Goal: Navigation & Orientation: Find specific page/section

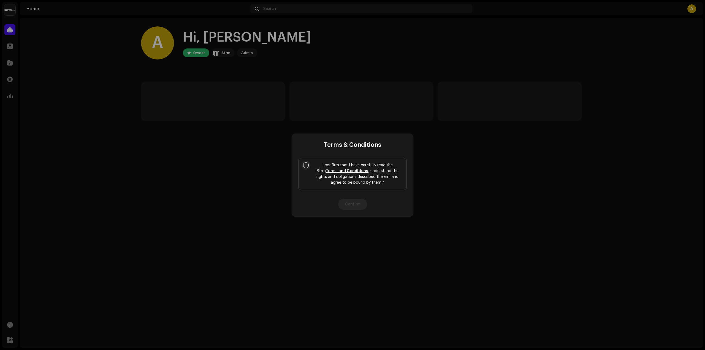
click at [304, 164] on input "I confirm that I have carefully read the Strm Terms and Conditions , understand…" at bounding box center [306, 165] width 6 height 6
checkbox input "true"
click at [360, 207] on button "Confirm" at bounding box center [352, 204] width 29 height 11
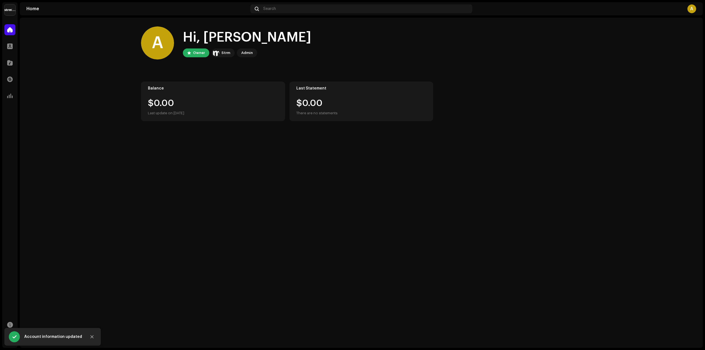
click at [236, 86] on div "Balance" at bounding box center [213, 88] width 130 height 4
click at [294, 81] on div "A Hi, [PERSON_NAME] Owner Strm Admin Balance $0.00 Last update on [DATE] Last S…" at bounding box center [361, 74] width 441 height 112
click at [313, 92] on div "Last Statement $0.00 There are no statements" at bounding box center [361, 102] width 144 height 40
click at [91, 340] on button "Close" at bounding box center [91, 336] width 11 height 11
drag, startPoint x: 287, startPoint y: 294, endPoint x: 279, endPoint y: 294, distance: 8.3
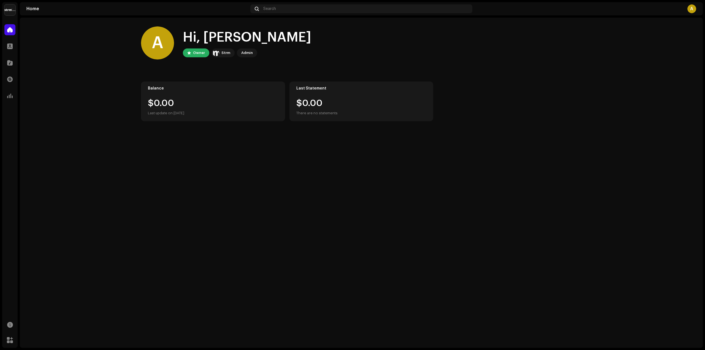
click at [279, 294] on div "A Hi, [PERSON_NAME] Owner Strm Admin Balance $0.00 Last update on [DATE] Last S…" at bounding box center [361, 183] width 683 height 330
drag, startPoint x: 279, startPoint y: 294, endPoint x: 240, endPoint y: 221, distance: 82.8
click at [240, 221] on div "A Hi, [PERSON_NAME] Owner Strm Admin Balance $0.00 Last update on [DATE] Last S…" at bounding box center [361, 183] width 683 height 330
click at [14, 48] on div at bounding box center [9, 46] width 11 height 11
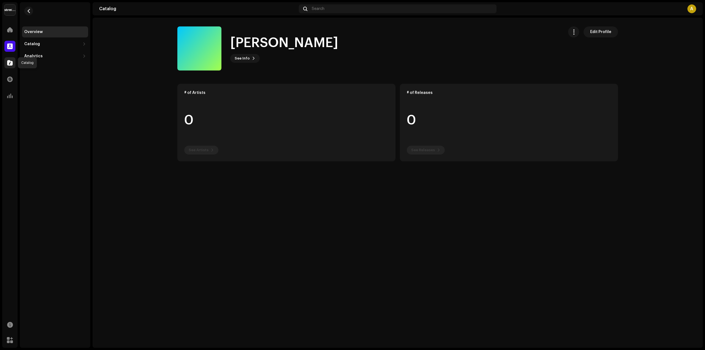
click at [10, 65] on span at bounding box center [10, 63] width 6 height 4
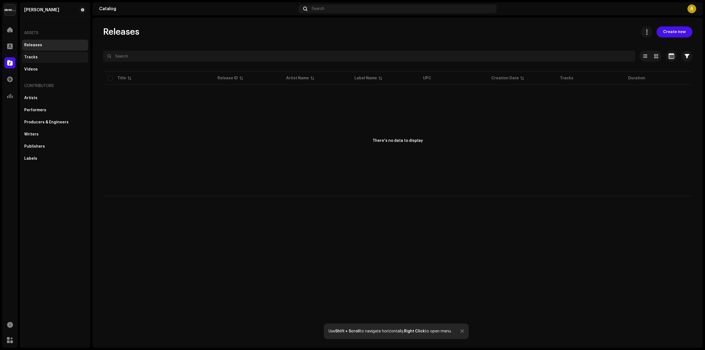
click at [25, 56] on div "Tracks" at bounding box center [30, 57] width 13 height 4
